Goal: Book appointment/travel/reservation

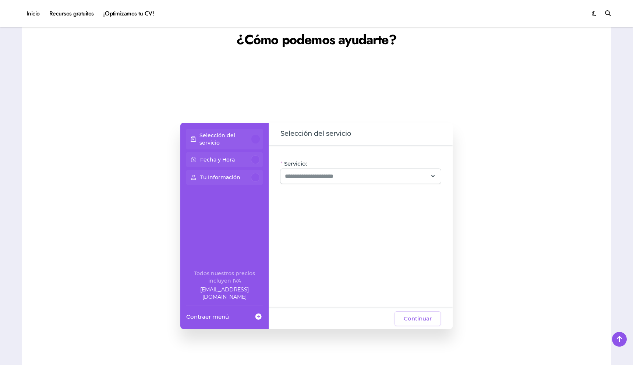
scroll to position [523, 0]
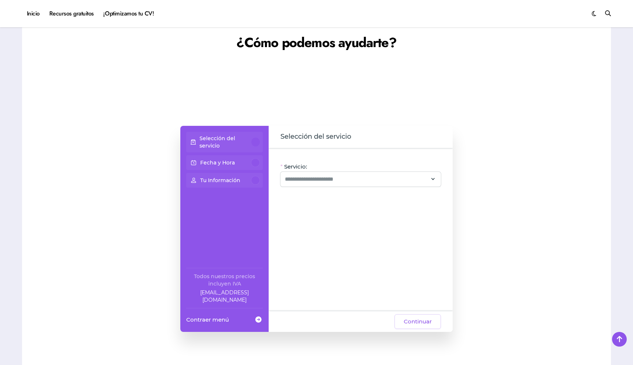
click at [250, 144] on p "Selección del servicio" at bounding box center [225, 142] width 52 height 15
click at [241, 164] on div "Fecha y Hora" at bounding box center [224, 162] width 71 height 9
click at [295, 167] on span "Servicio:" at bounding box center [295, 166] width 23 height 7
click at [295, 175] on input "Servicio:" at bounding box center [356, 179] width 143 height 9
click at [295, 180] on input "Servicio:" at bounding box center [356, 179] width 143 height 9
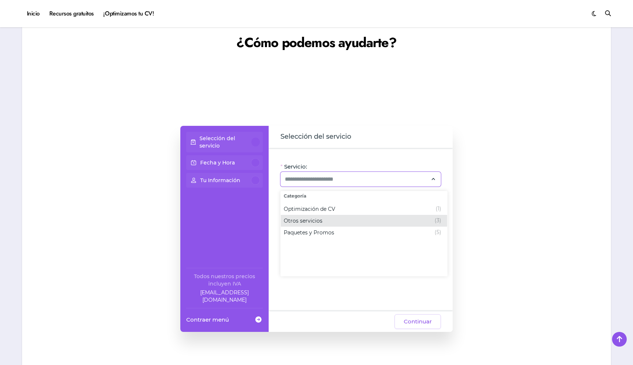
click at [309, 222] on span "Otros servicios" at bounding box center [303, 220] width 39 height 7
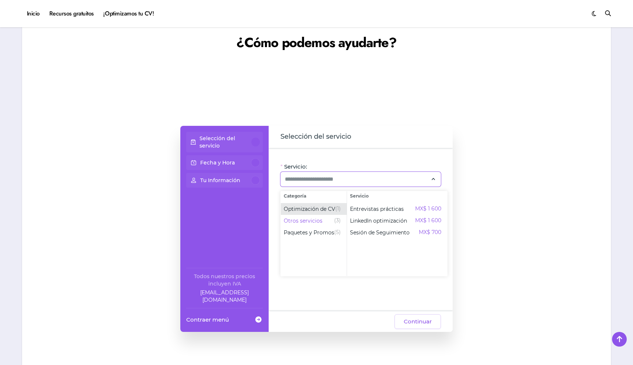
click at [317, 204] on span "Optimización de CV (1)" at bounding box center [314, 209] width 66 height 12
click at [318, 217] on span "Otros servicios" at bounding box center [303, 220] width 39 height 7
click at [325, 228] on div "Paquetes y Promos (5)" at bounding box center [312, 232] width 57 height 9
